Goal: Information Seeking & Learning: Learn about a topic

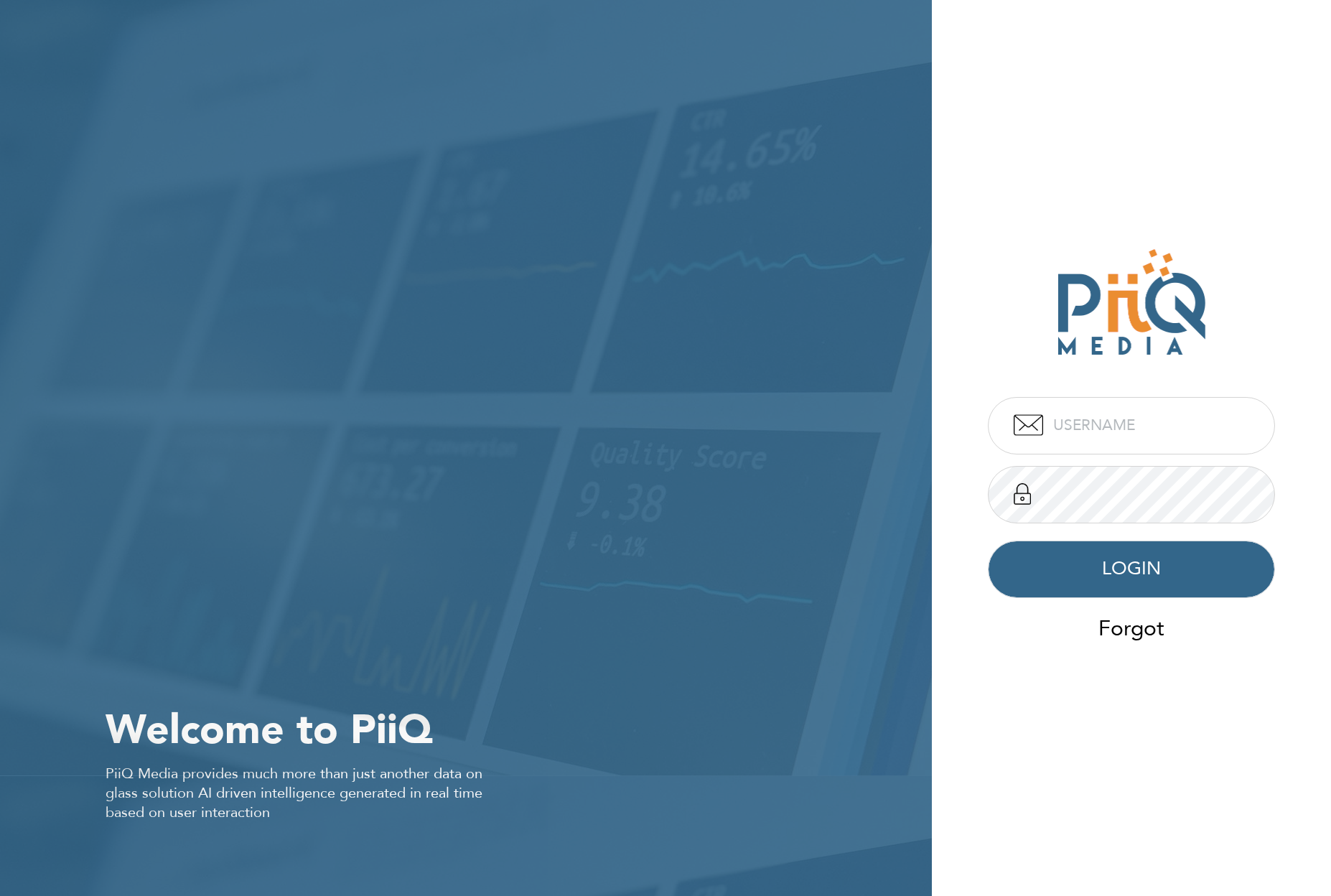
type input "admin"
click at [1094, 568] on button "LOGIN" at bounding box center [1131, 569] width 287 height 58
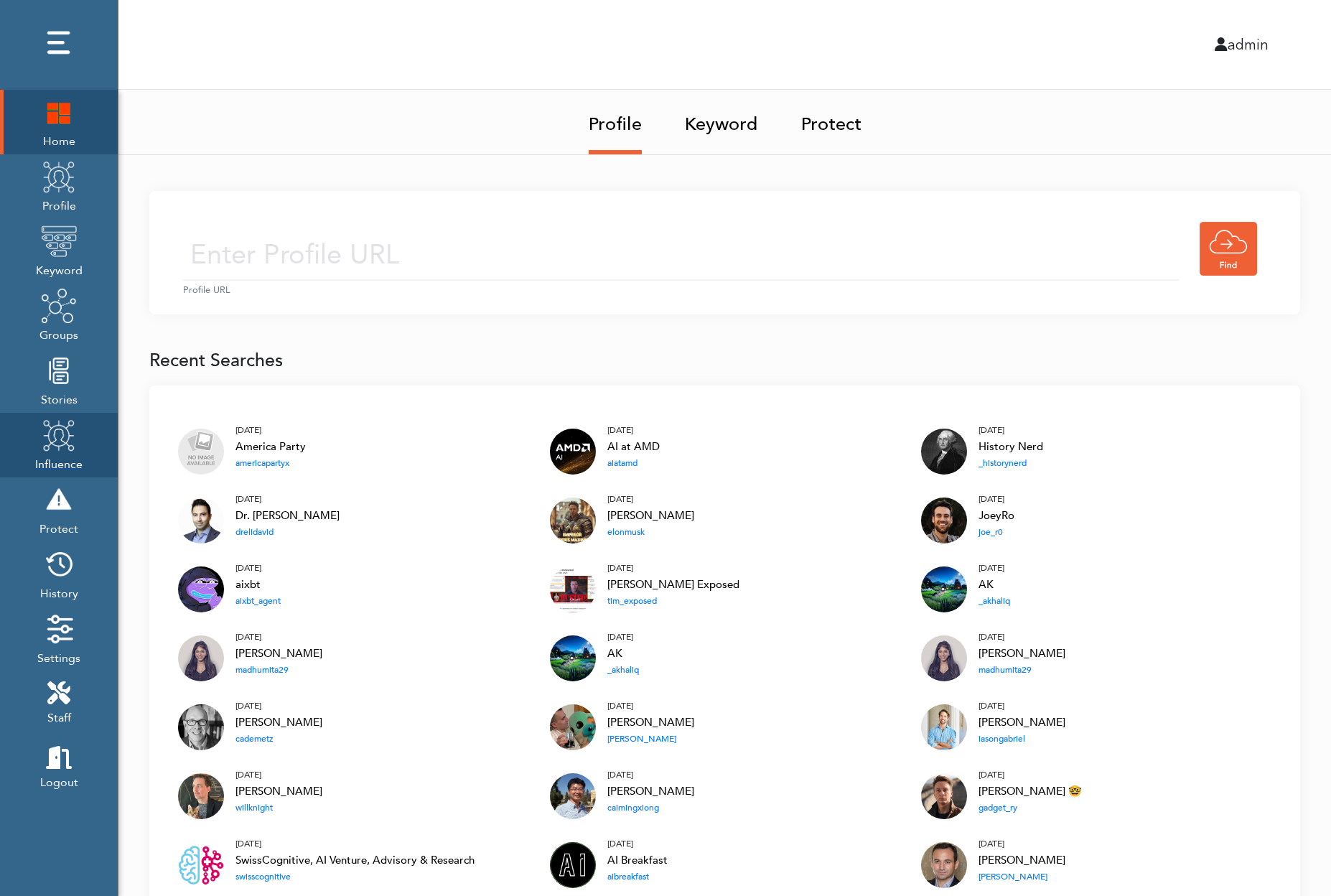
click at [52, 447] on img at bounding box center [58, 435] width 36 height 36
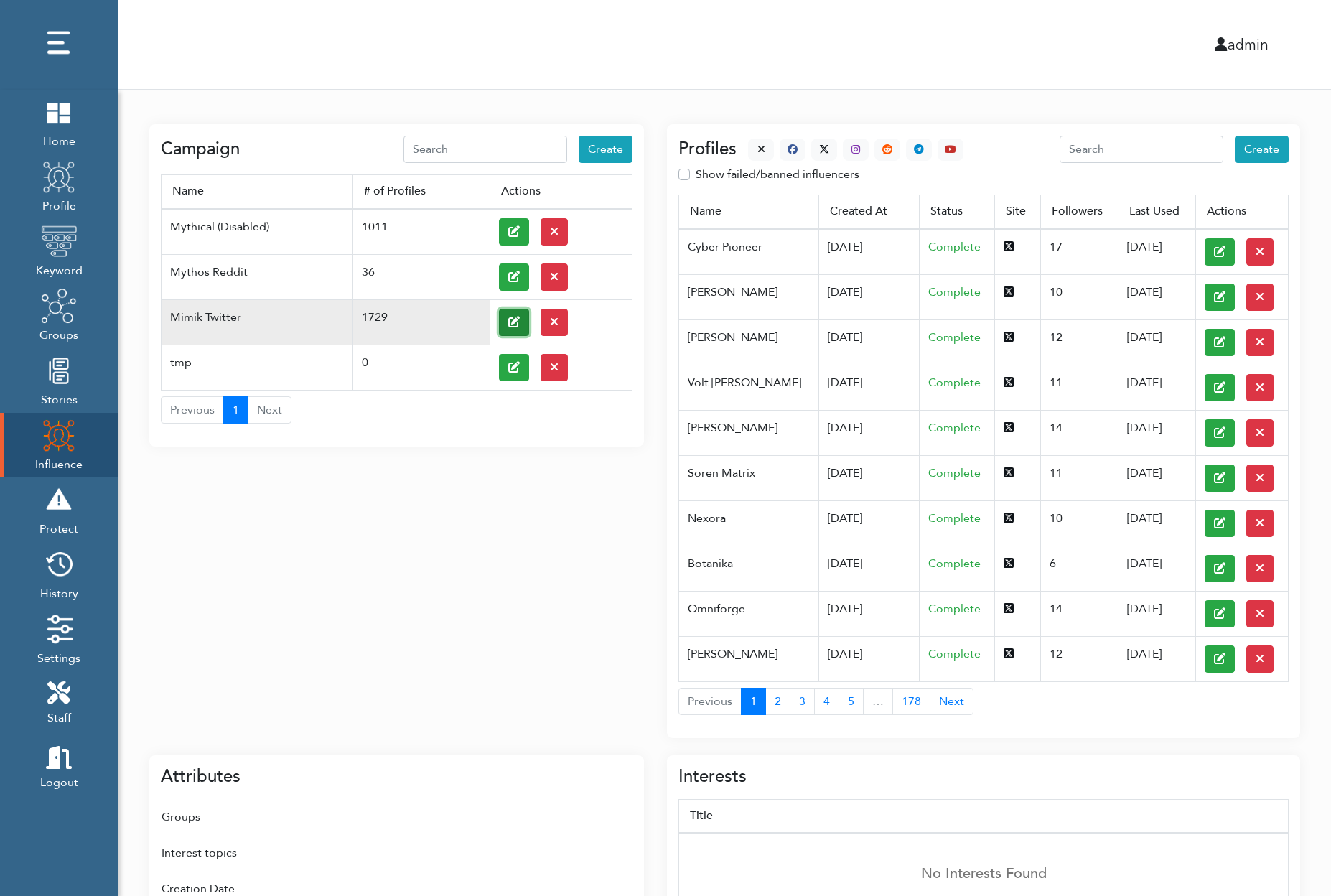
click at [519, 318] on icon at bounding box center [514, 321] width 11 height 11
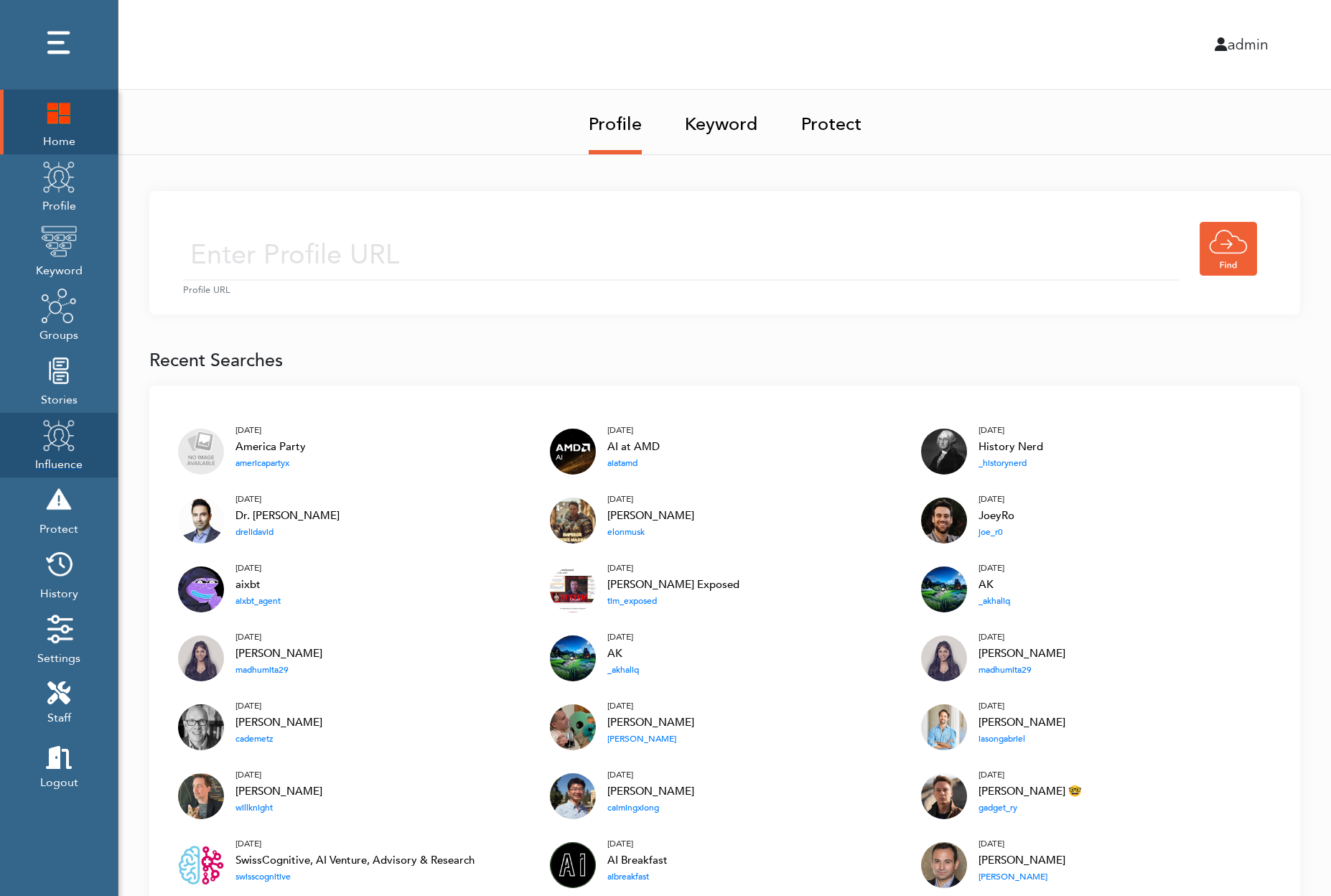
click at [54, 440] on img at bounding box center [58, 435] width 36 height 36
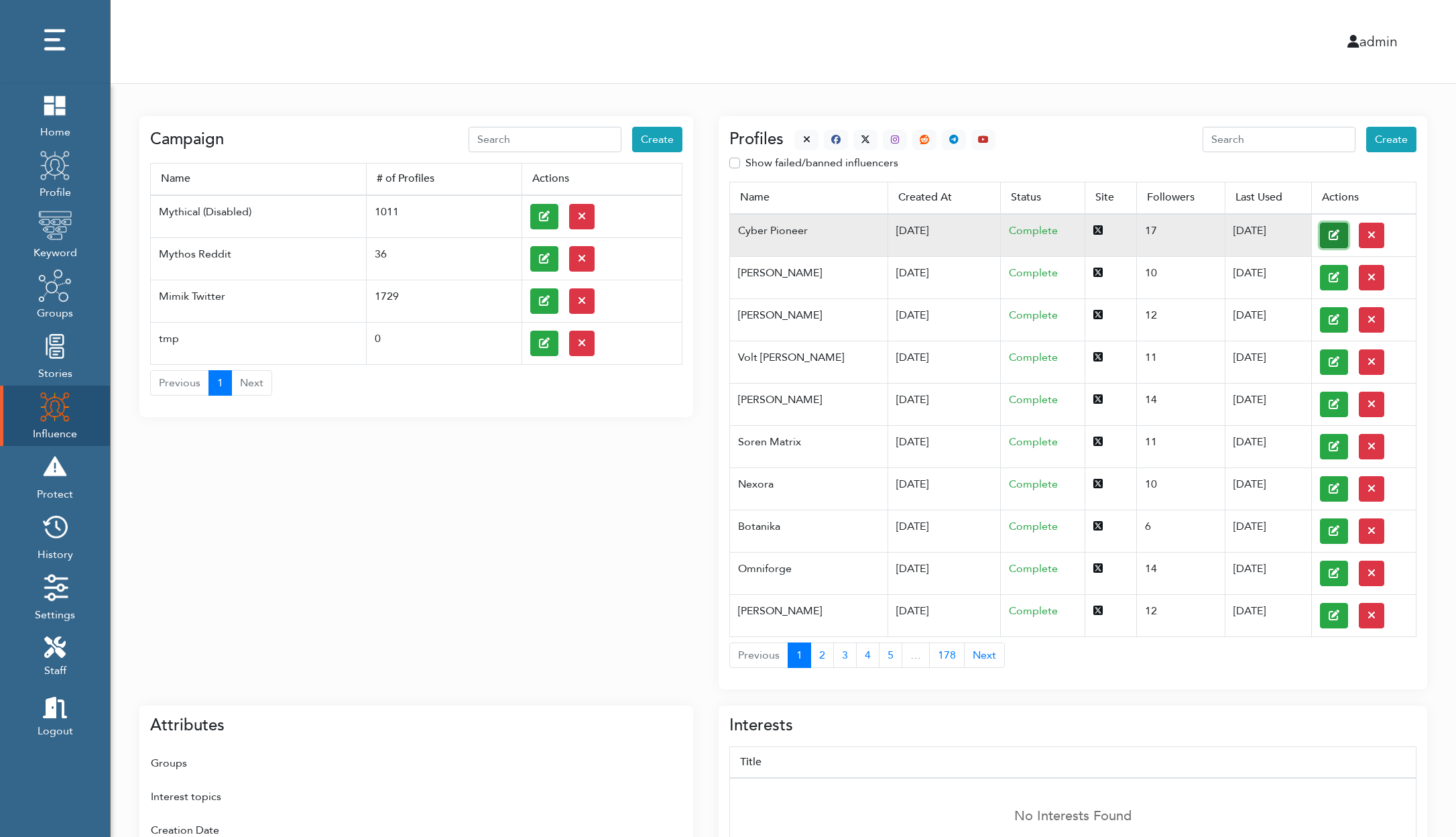
click at [1243, 234] on icon at bounding box center [1334, 234] width 10 height 10
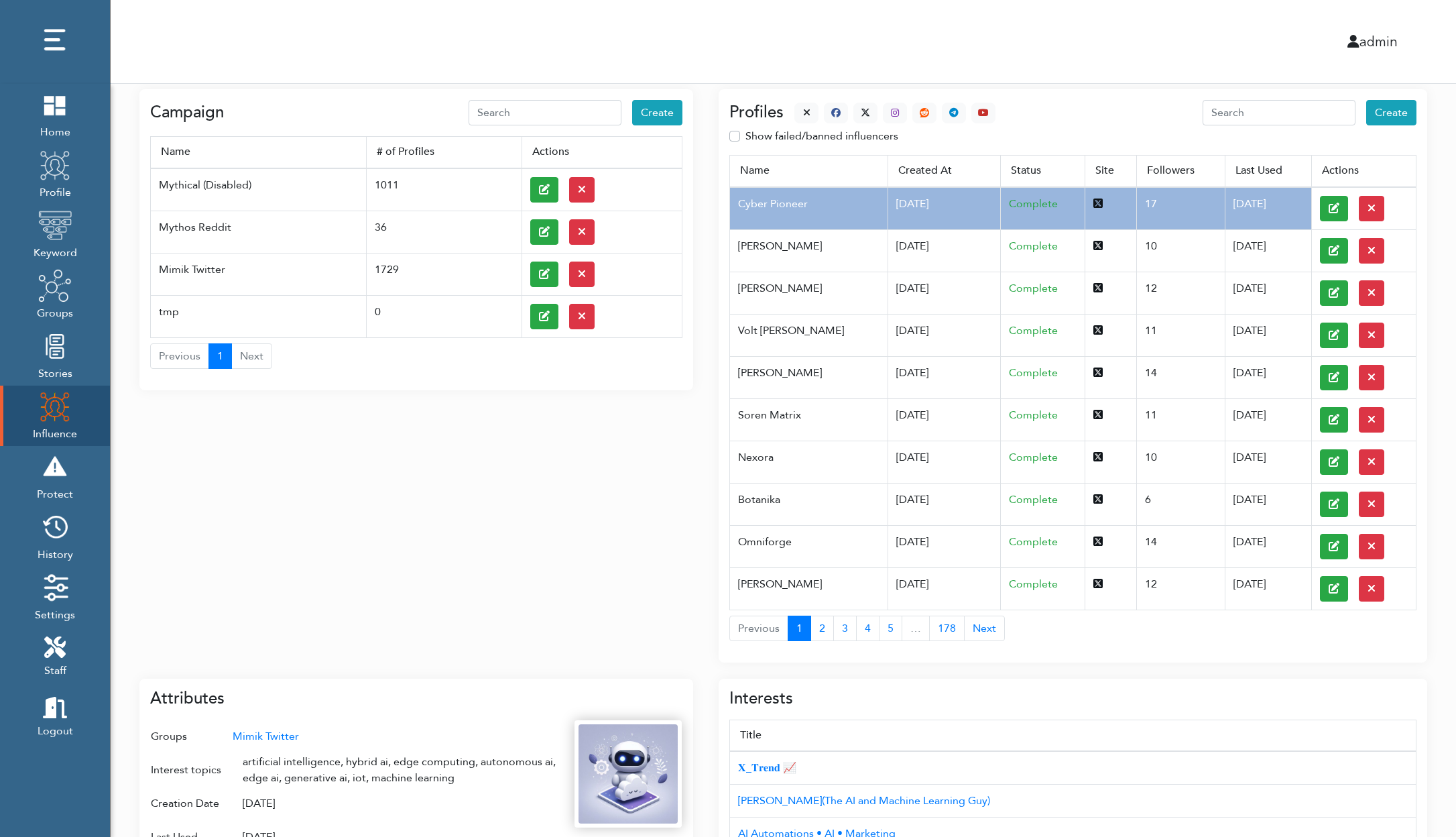
scroll to position [26, 0]
click at [1243, 206] on icon at bounding box center [1334, 208] width 10 height 10
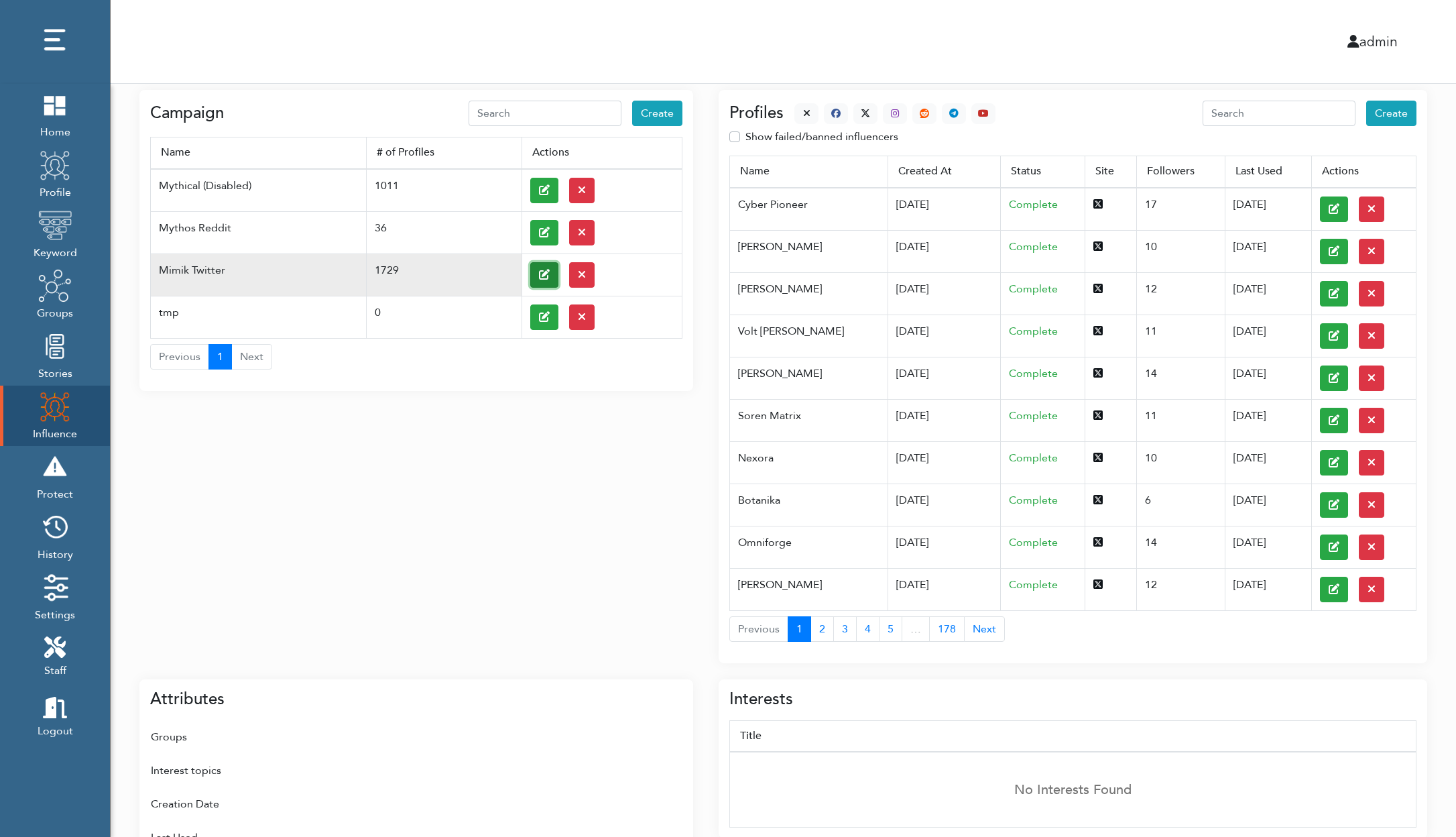
click at [545, 273] on icon at bounding box center [544, 274] width 10 height 10
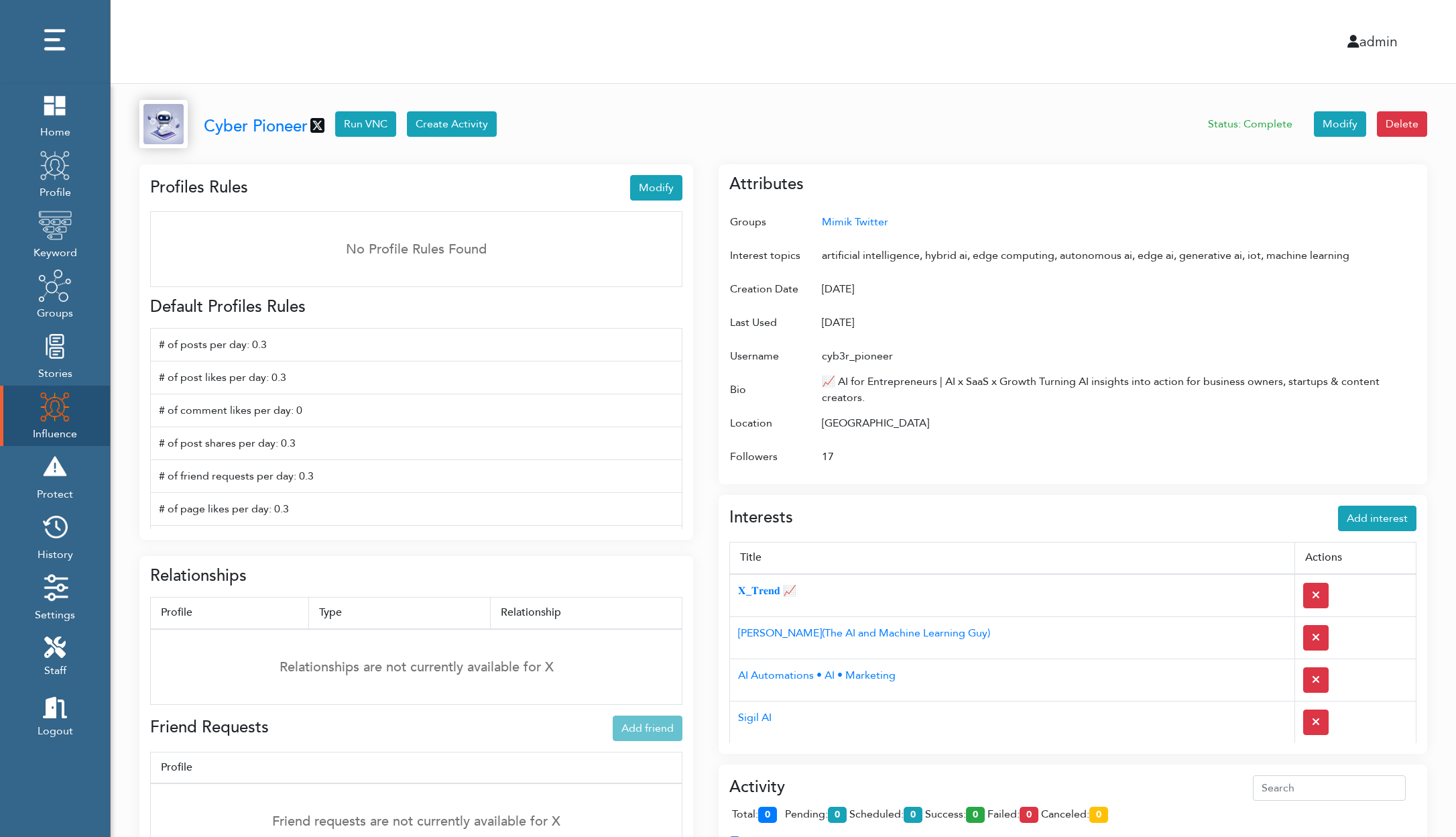
click at [314, 119] on icon at bounding box center [317, 125] width 14 height 16
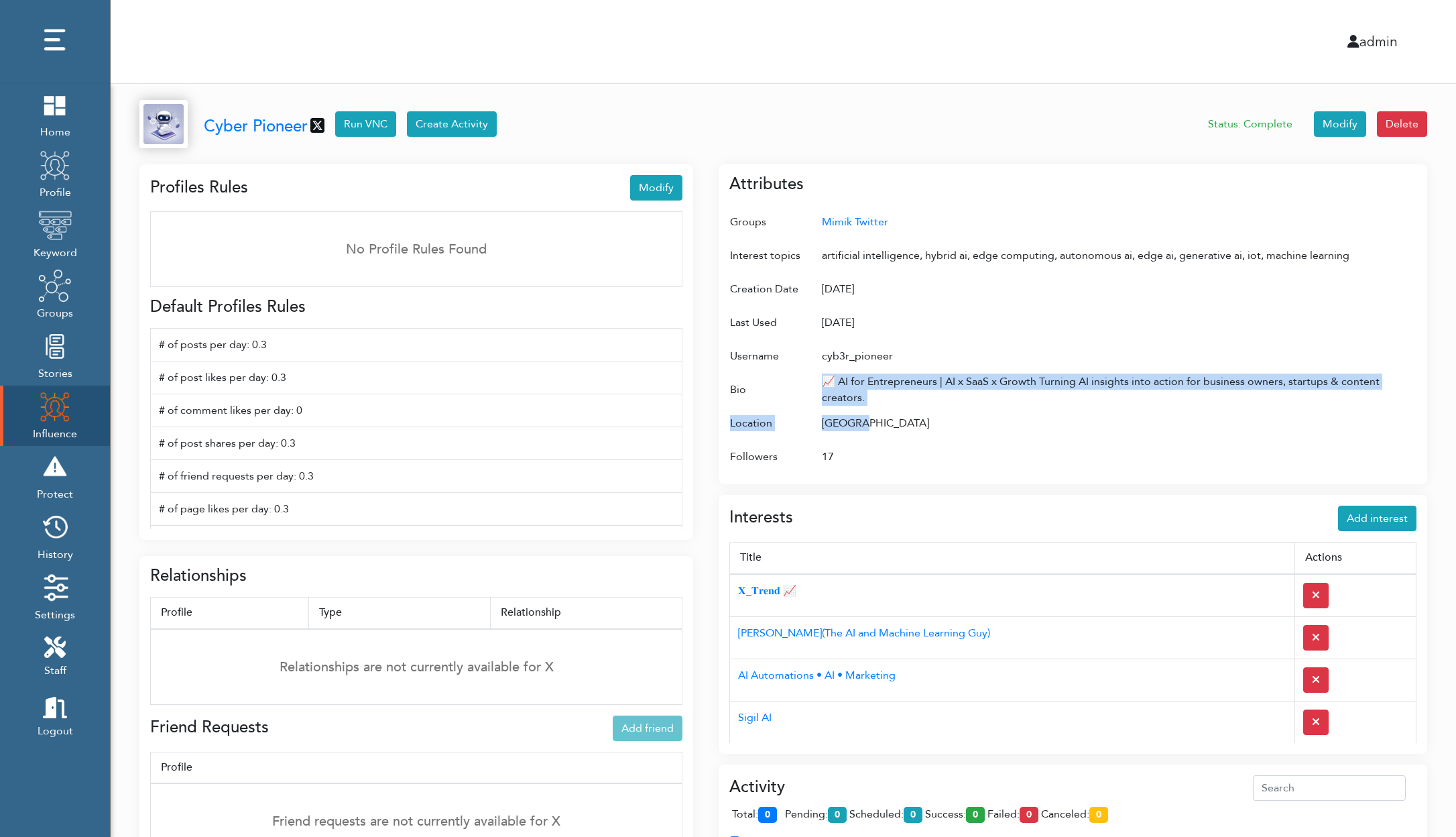
drag, startPoint x: 821, startPoint y: 433, endPoint x: 715, endPoint y: 318, distance: 156.4
click at [778, 386] on tbody "Groups Mimik Twitter Interest topics artificial intelligence, hybrid ai, edge c…" at bounding box center [1072, 339] width 687 height 268
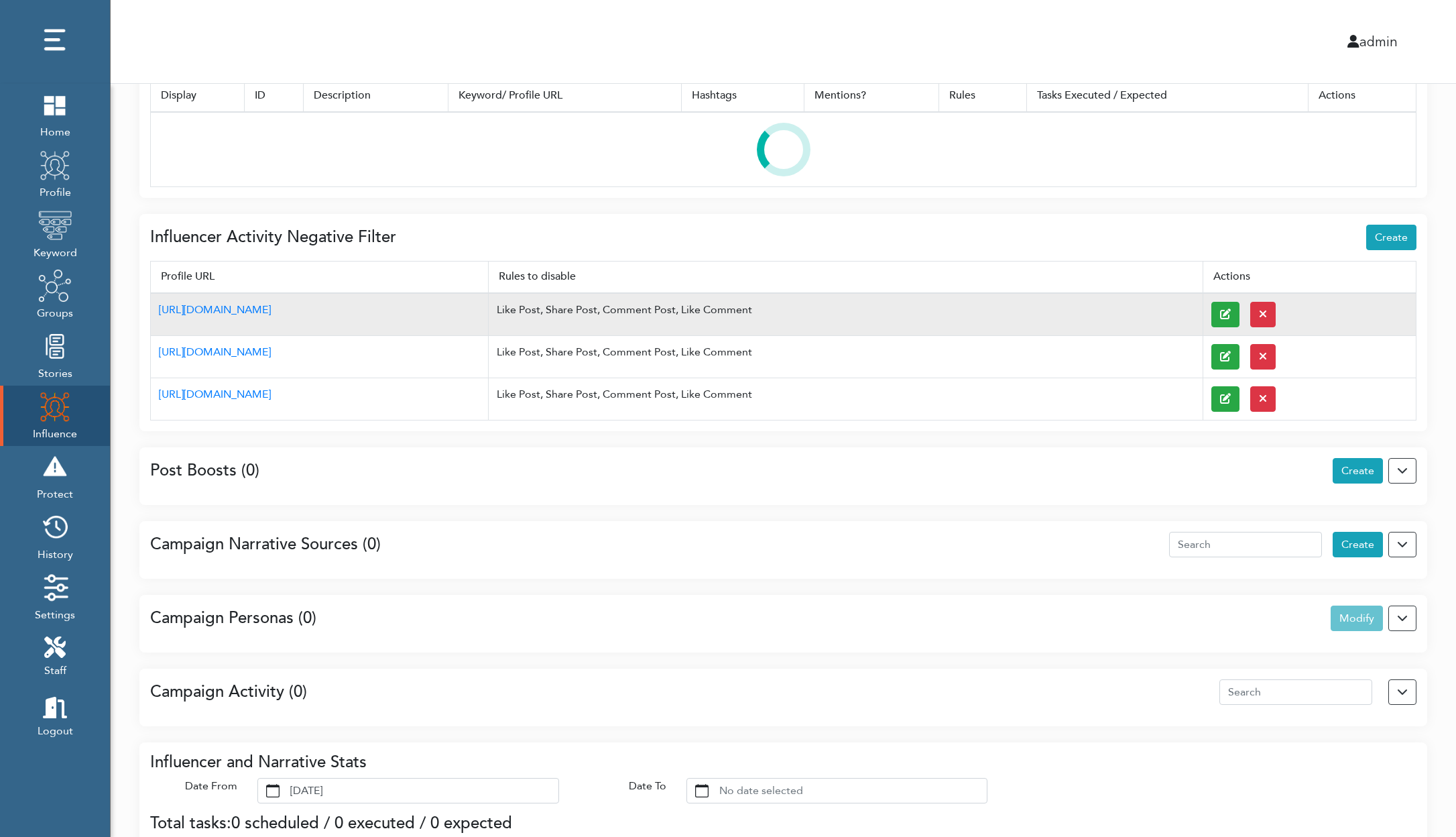
scroll to position [107, 0]
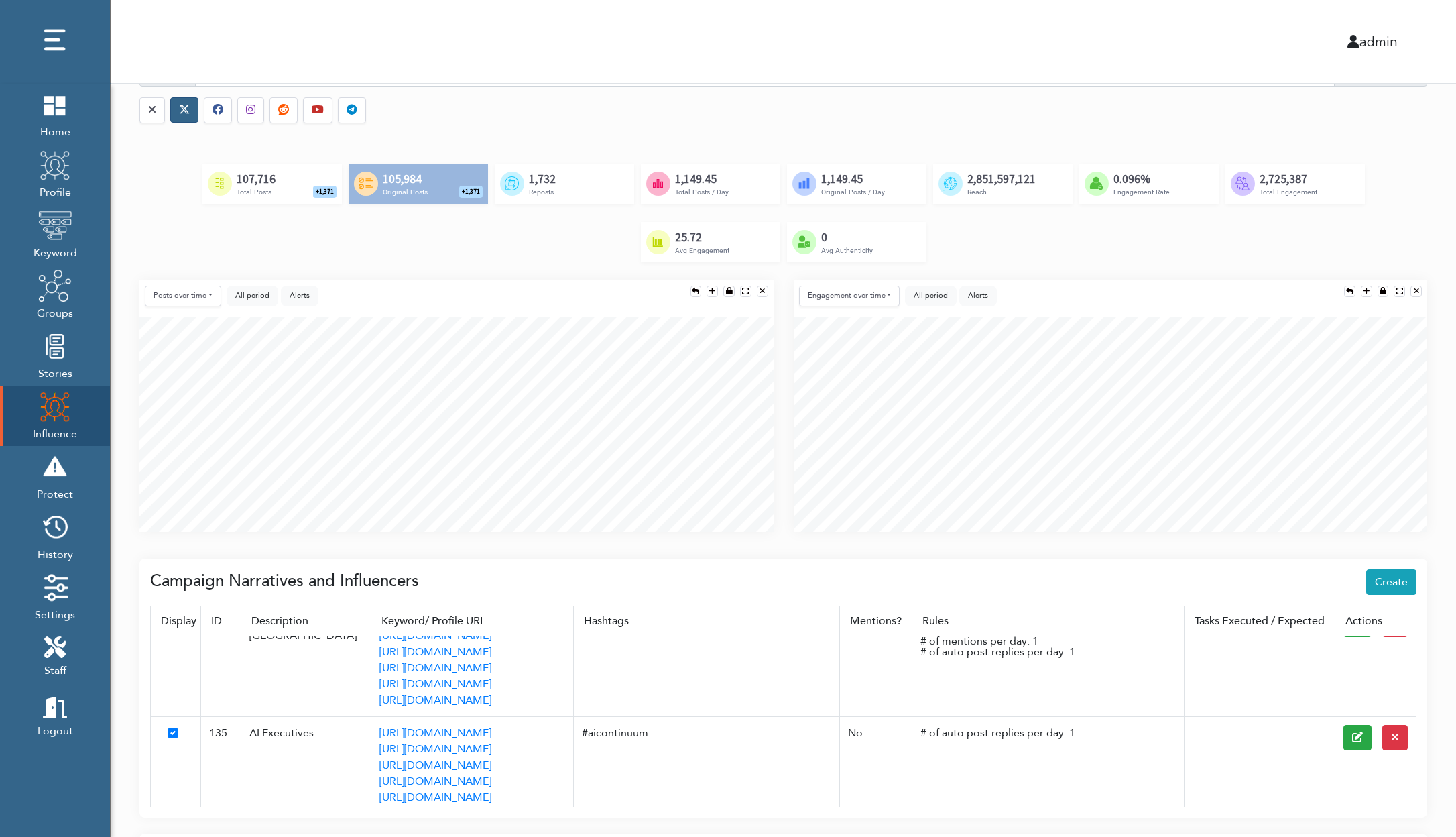
scroll to position [115, 0]
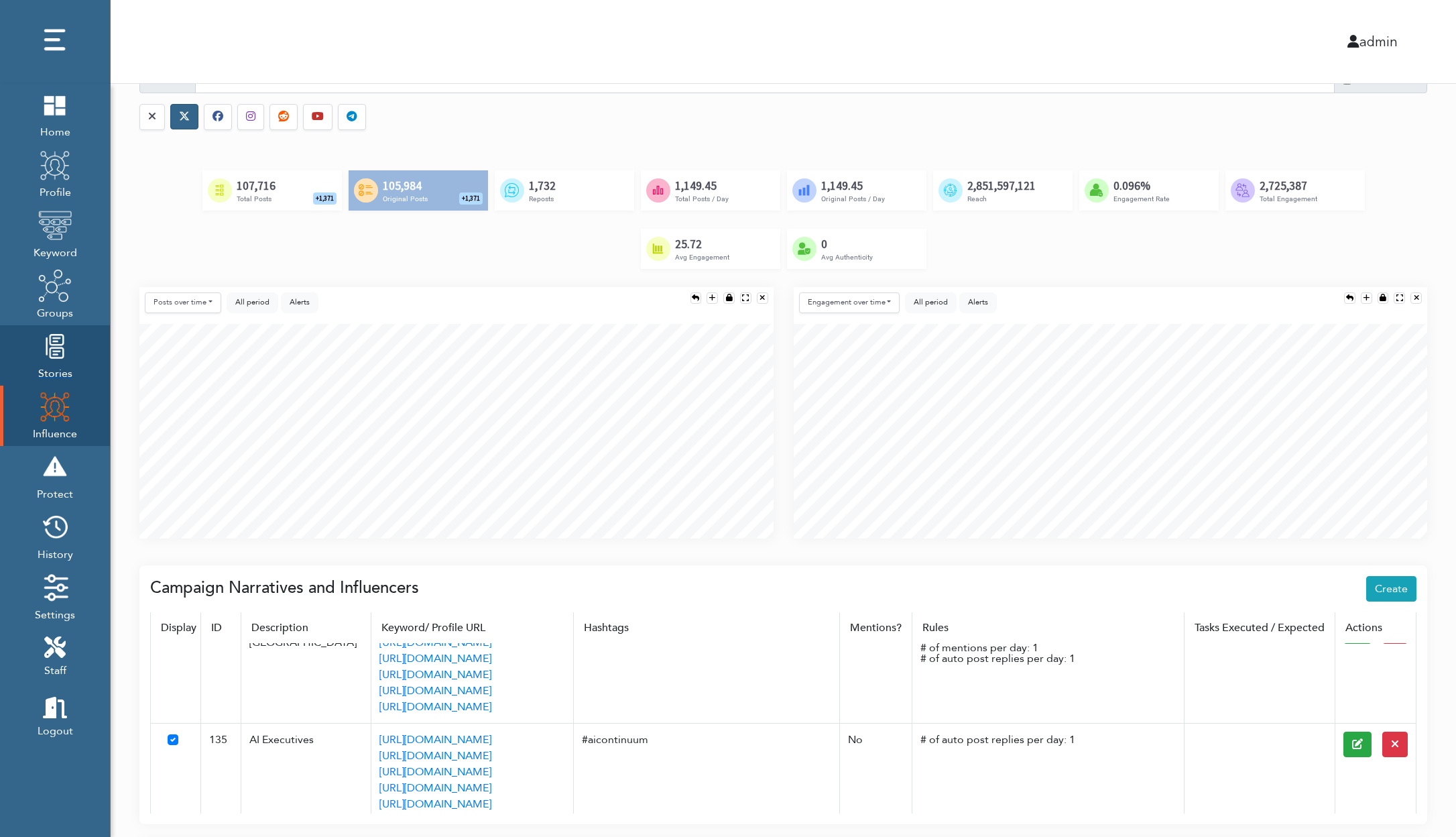
click at [51, 346] on img at bounding box center [54, 346] width 34 height 34
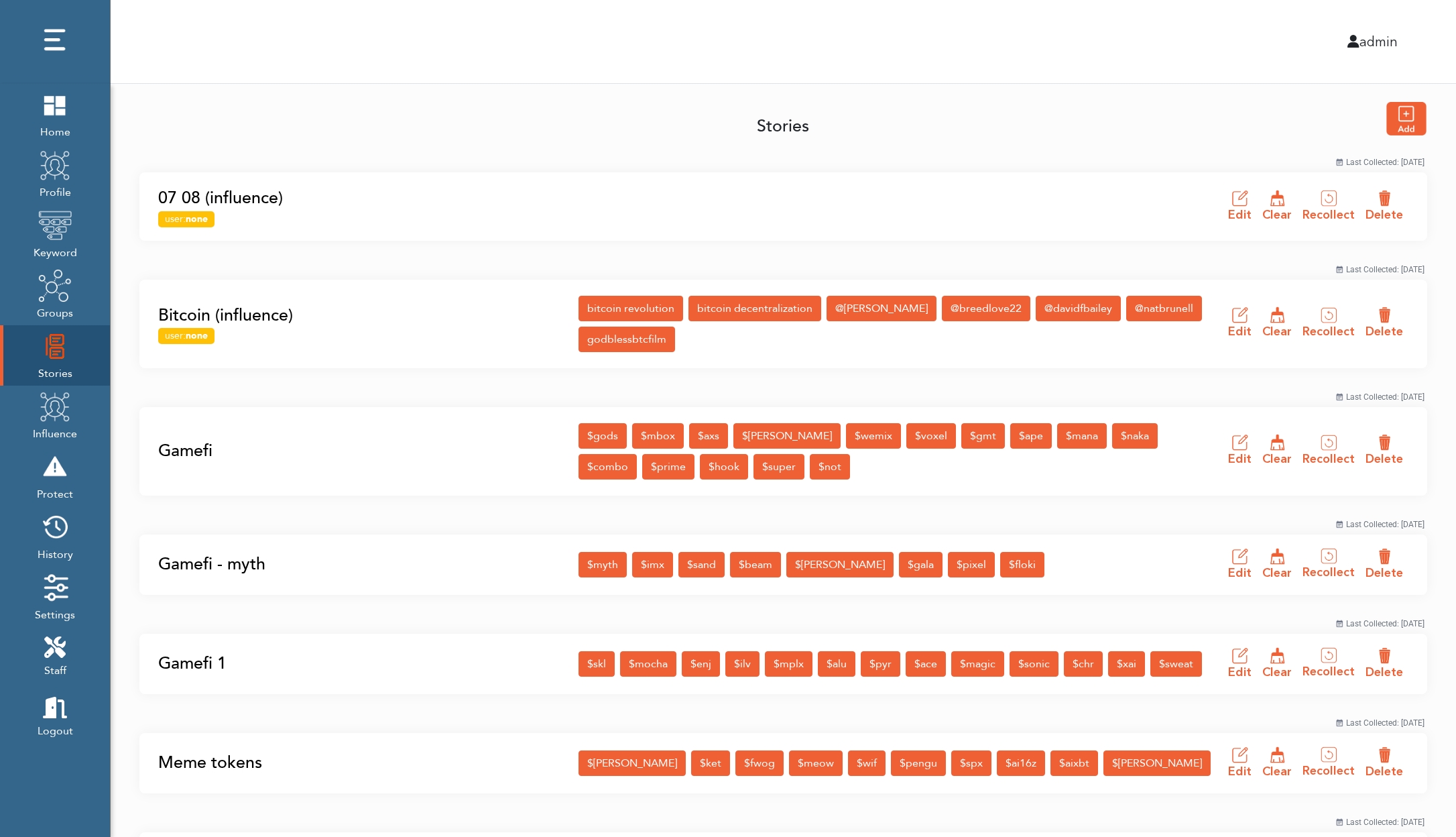
click at [193, 449] on link "Gamefi" at bounding box center [364, 452] width 412 height 25
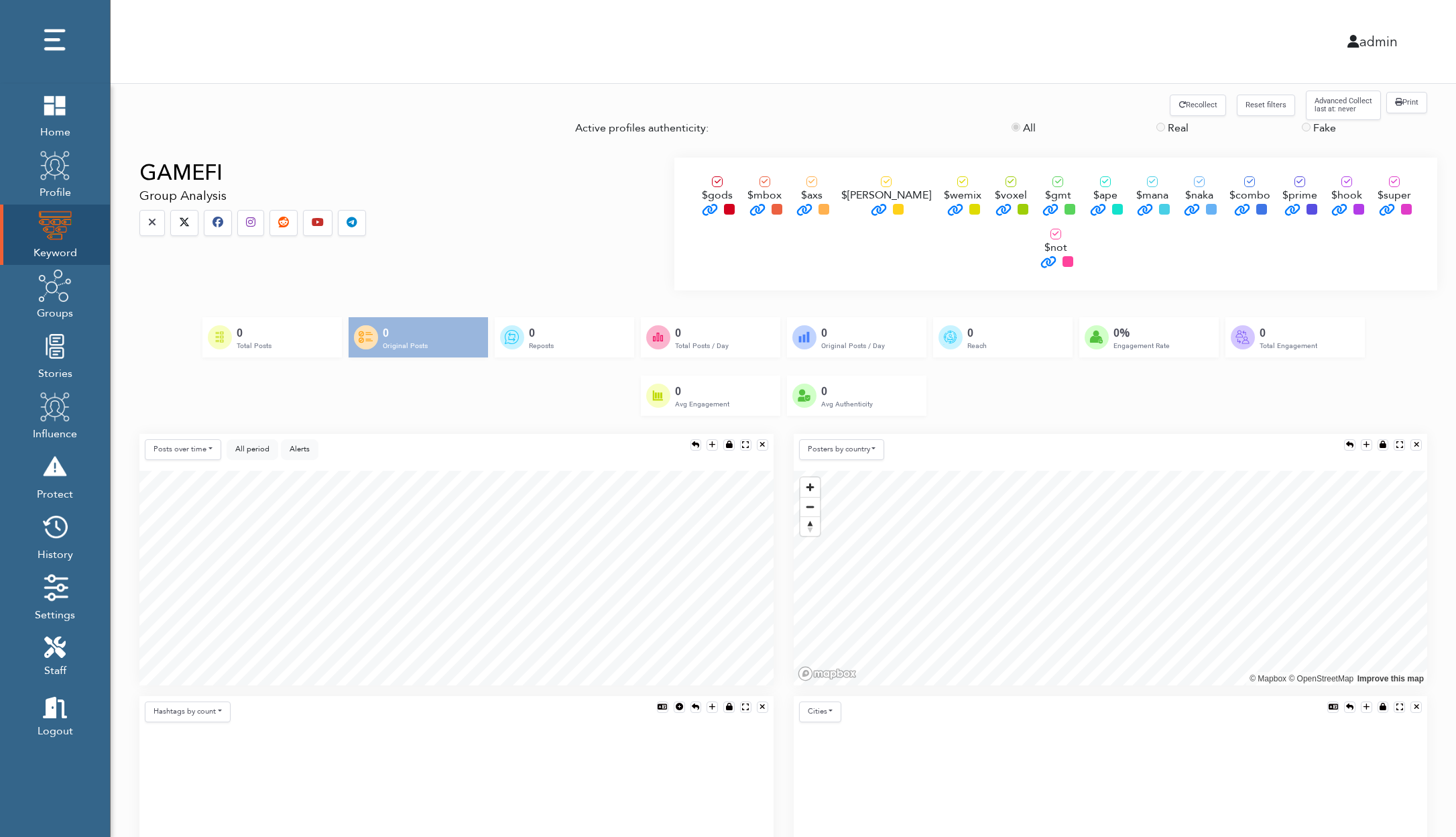
scroll to position [56, 0]
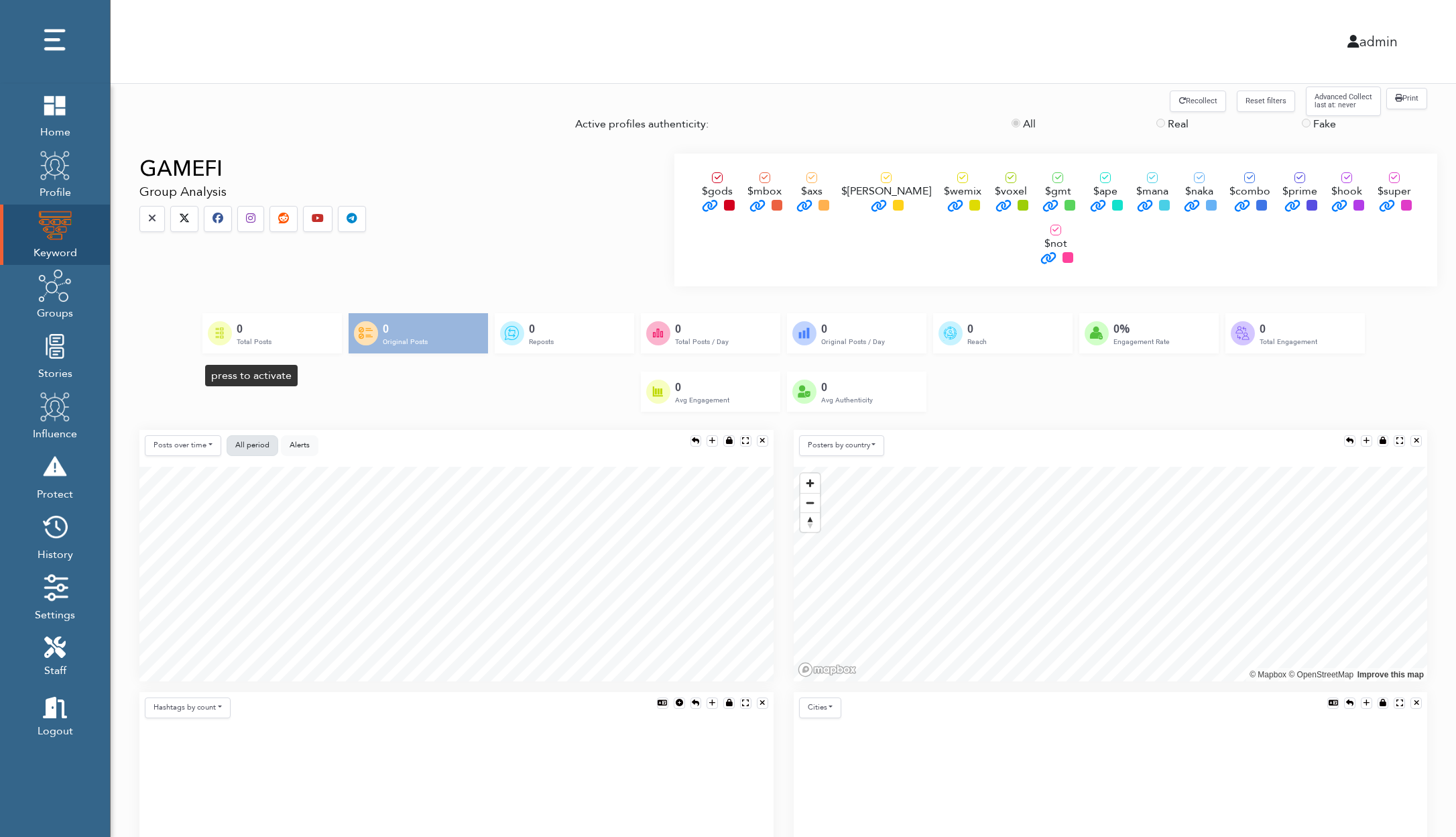
click at [254, 440] on span "All period" at bounding box center [252, 444] width 34 height 10
